Goal: Information Seeking & Learning: Check status

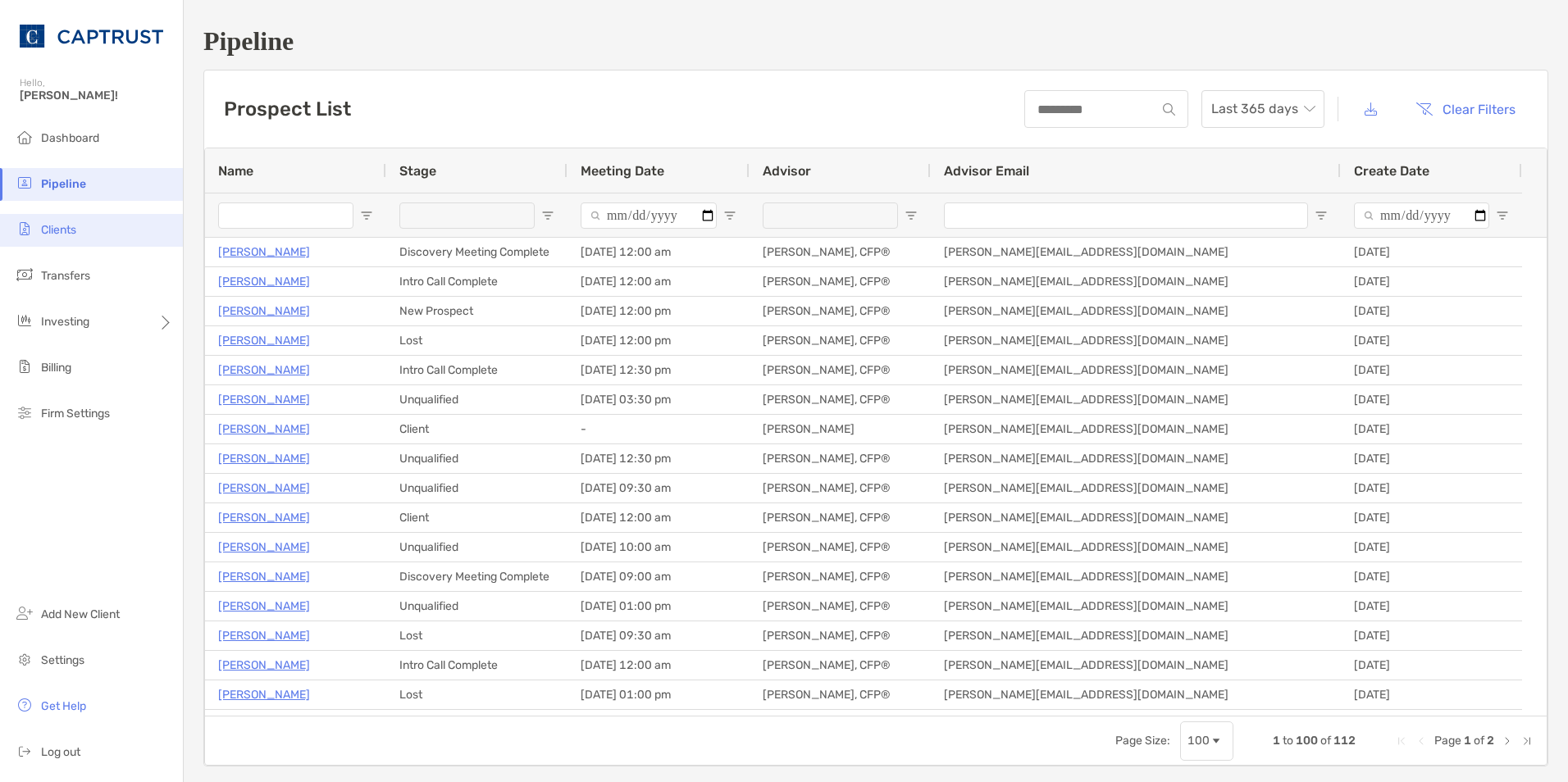
click at [98, 226] on li "Clients" at bounding box center [91, 230] width 183 height 33
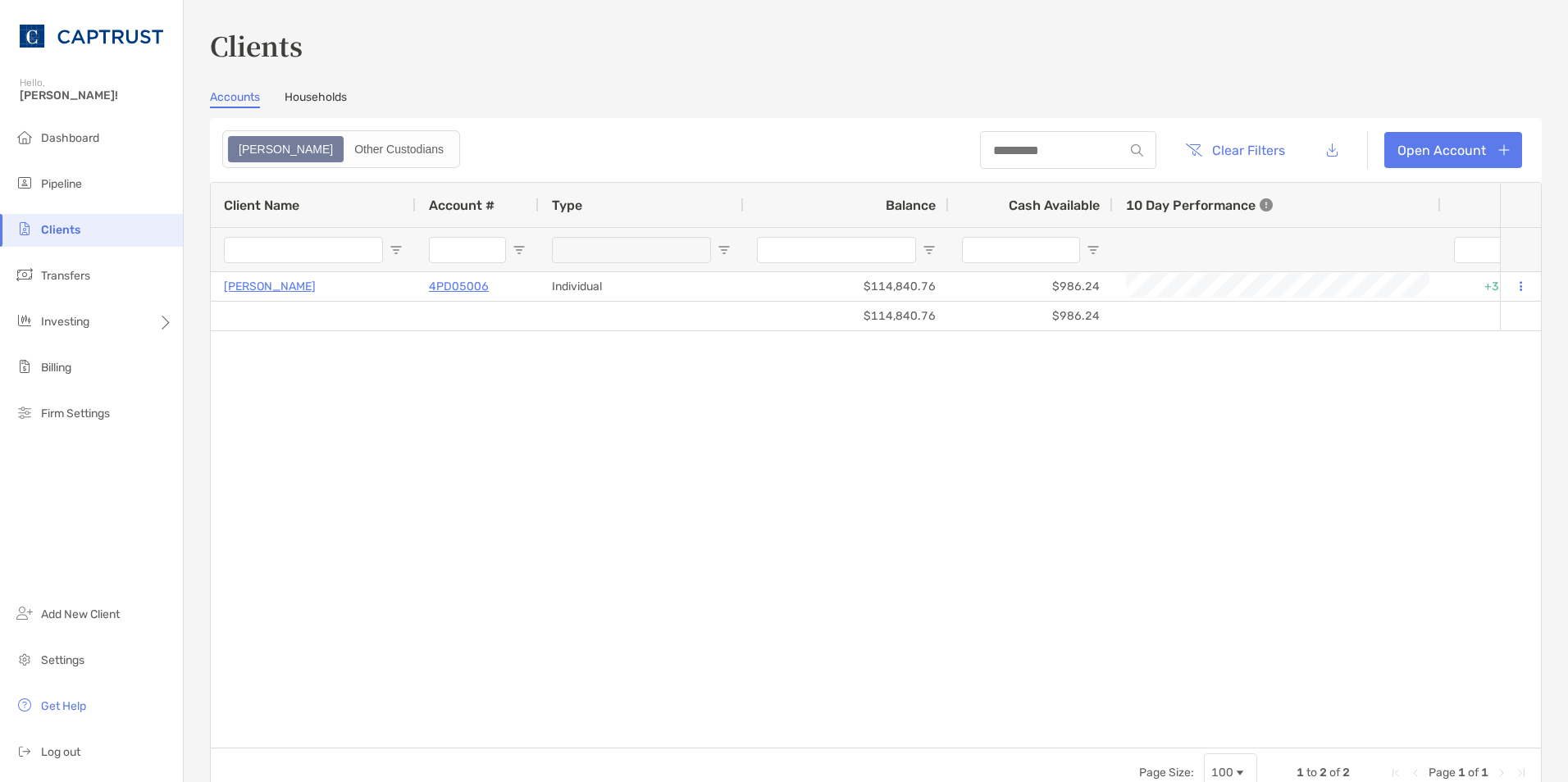
type input "***"
click at [324, 97] on link "Households" at bounding box center [316, 99] width 63 height 18
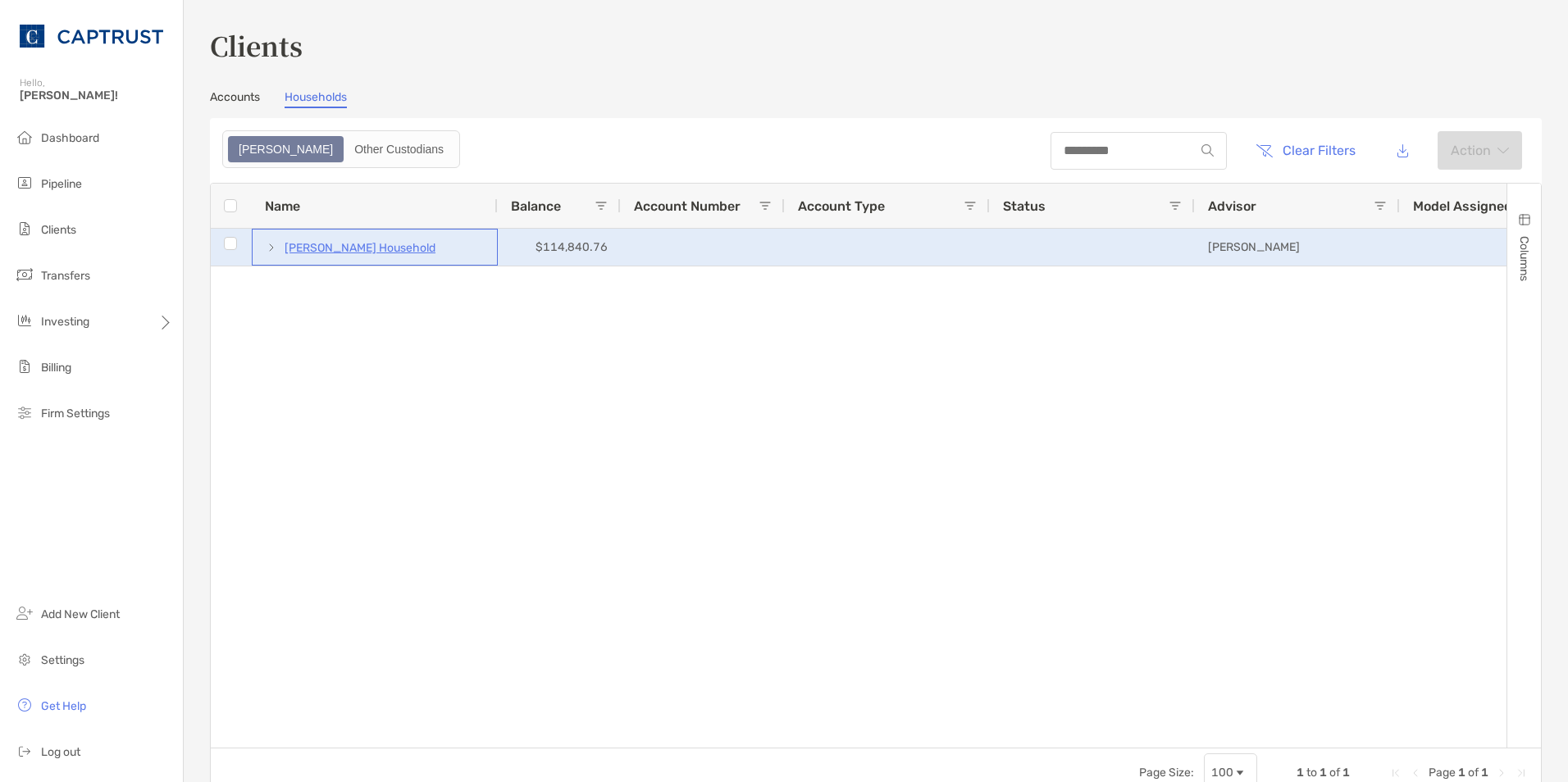
click at [328, 246] on p "[PERSON_NAME] Household" at bounding box center [360, 248] width 151 height 21
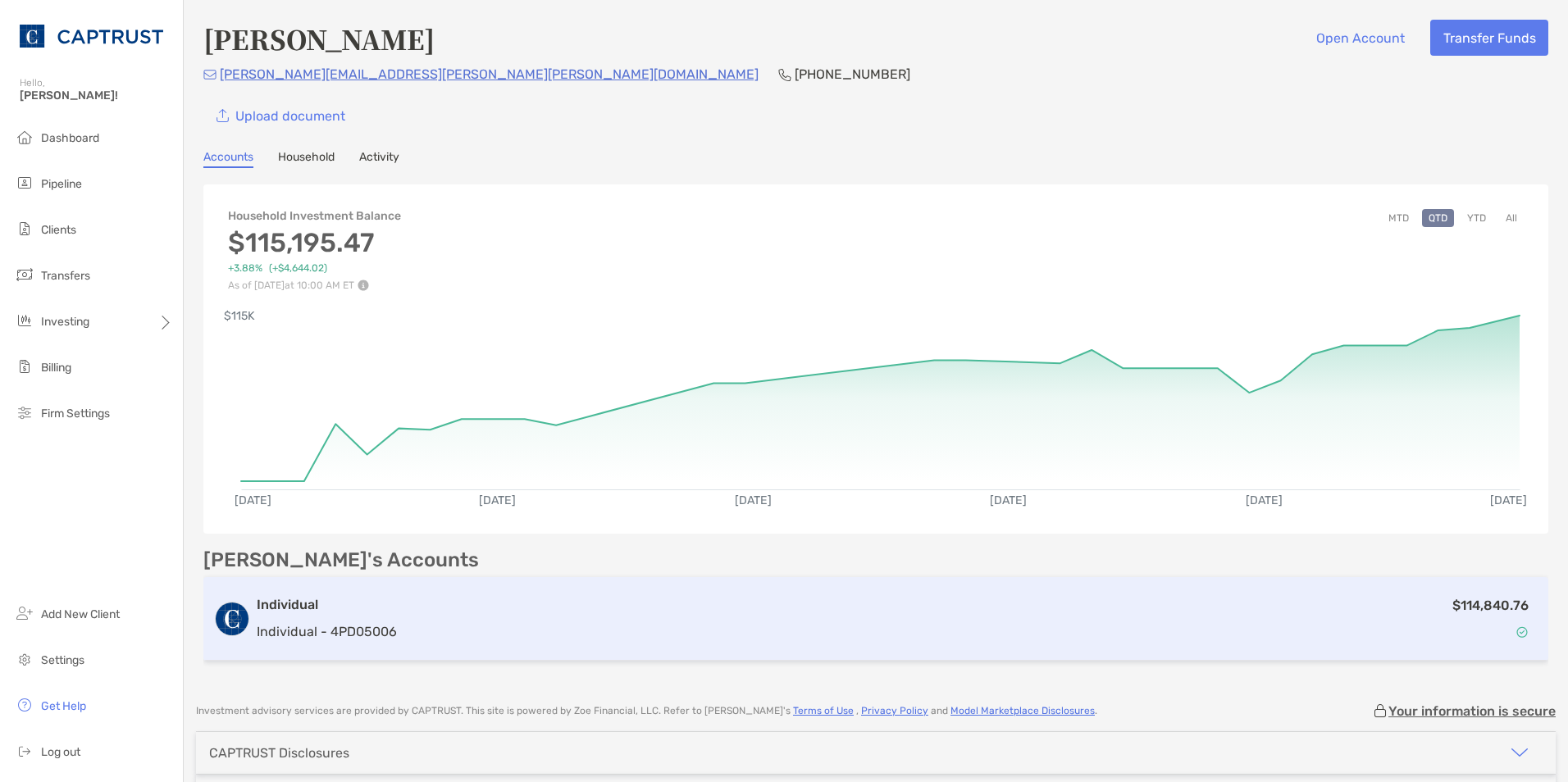
click at [1478, 630] on div "$114,840.76" at bounding box center [971, 619] width 1135 height 47
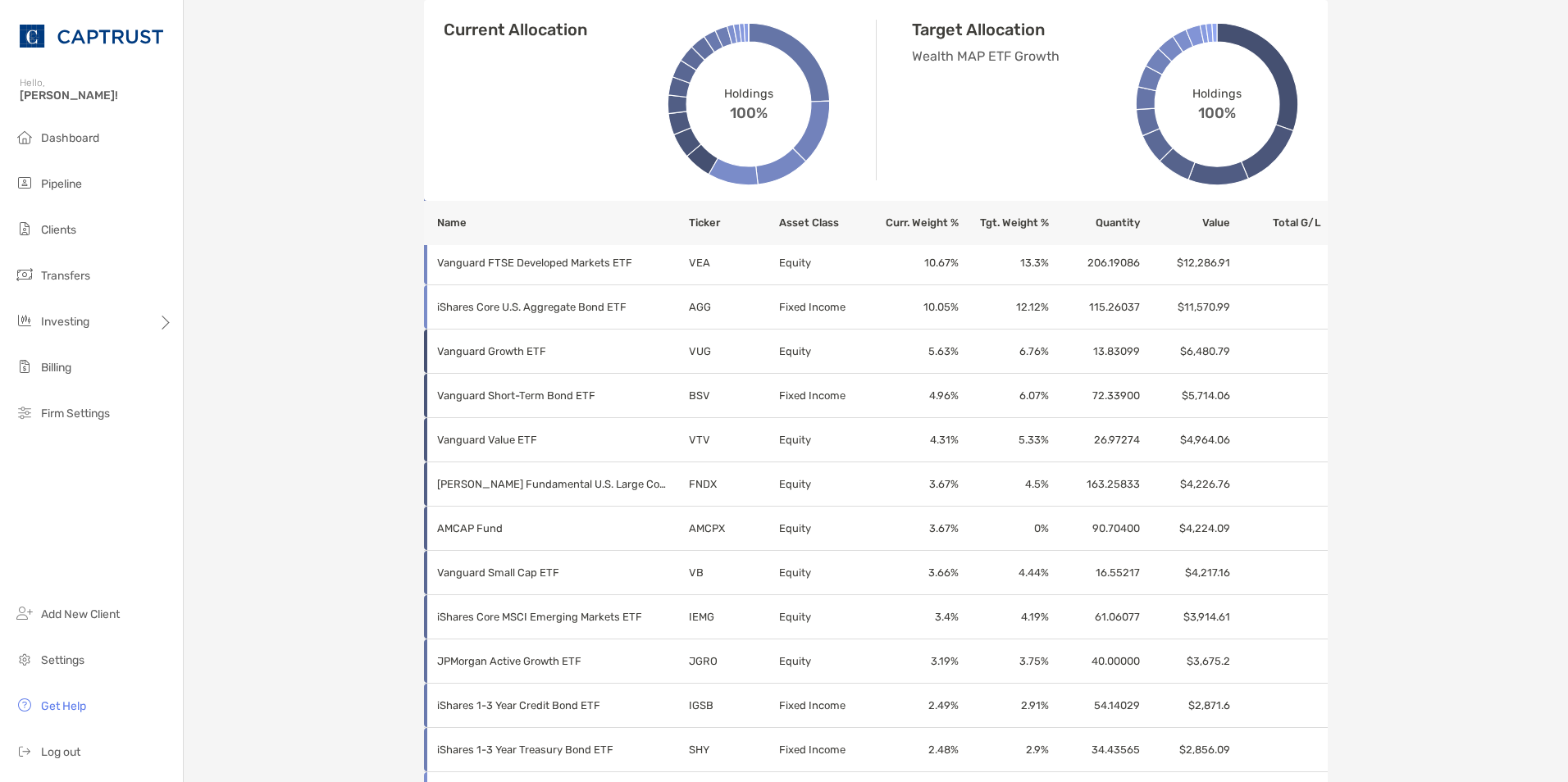
scroll to position [627, 0]
